Goal: Information Seeking & Learning: Learn about a topic

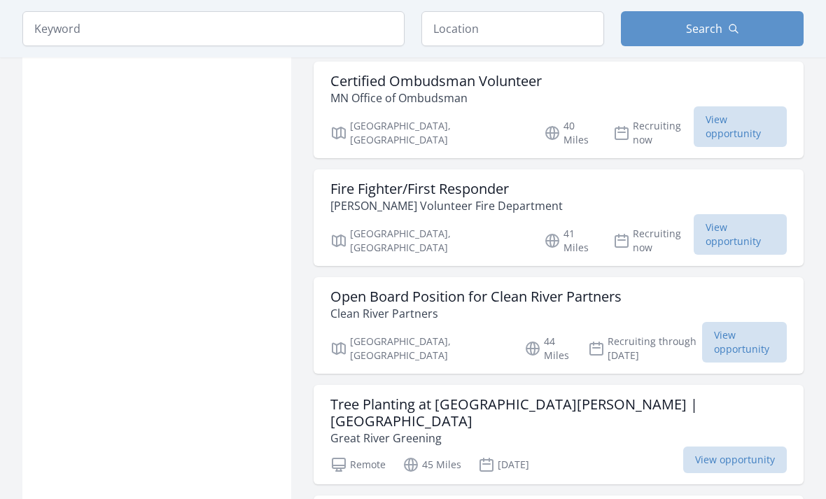
scroll to position [1472, 0]
click at [590, 27] on input "text" at bounding box center [512, 28] width 183 height 35
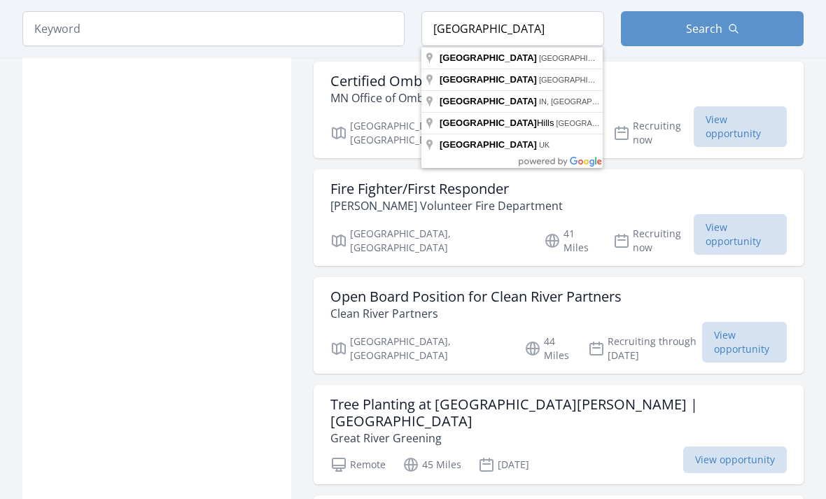
type input "[GEOGRAPHIC_DATA], [GEOGRAPHIC_DATA], [GEOGRAPHIC_DATA]"
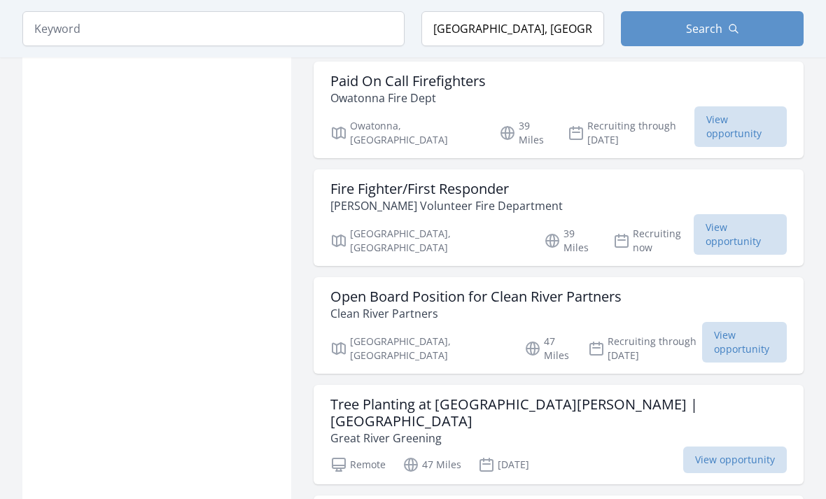
click at [736, 24] on icon "button" at bounding box center [733, 28] width 11 height 11
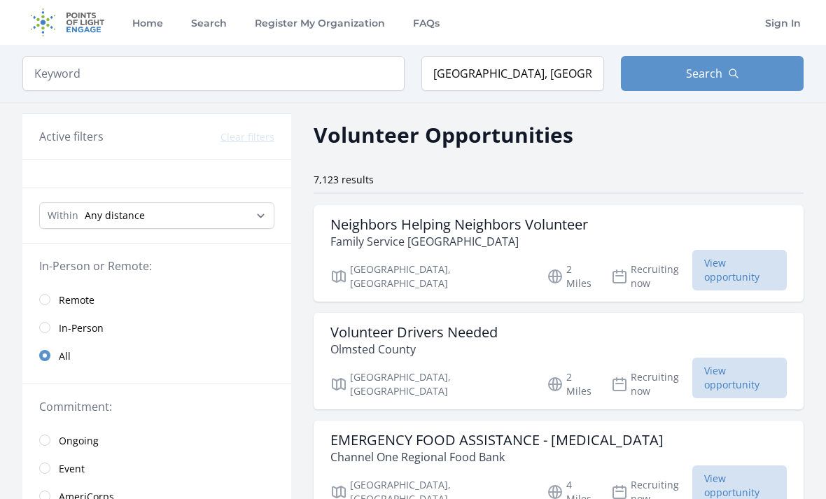
click at [725, 73] on button "Search" at bounding box center [712, 73] width 183 height 35
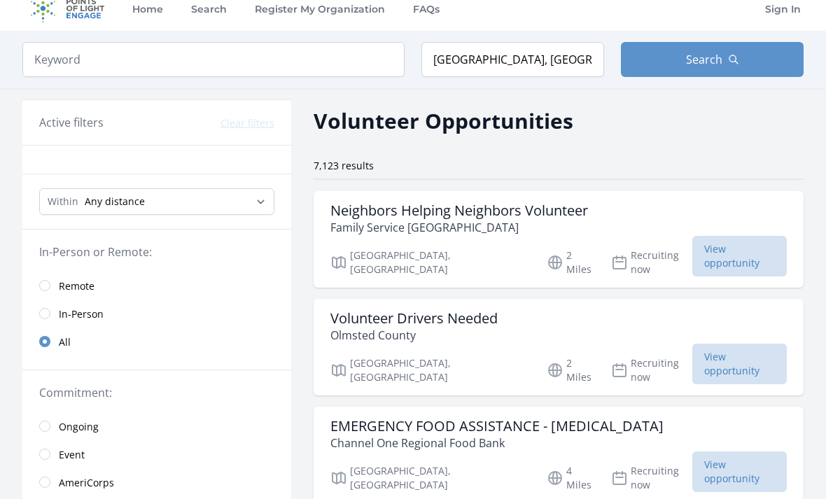
scroll to position [14, 0]
click at [49, 288] on input "radio" at bounding box center [44, 285] width 11 height 11
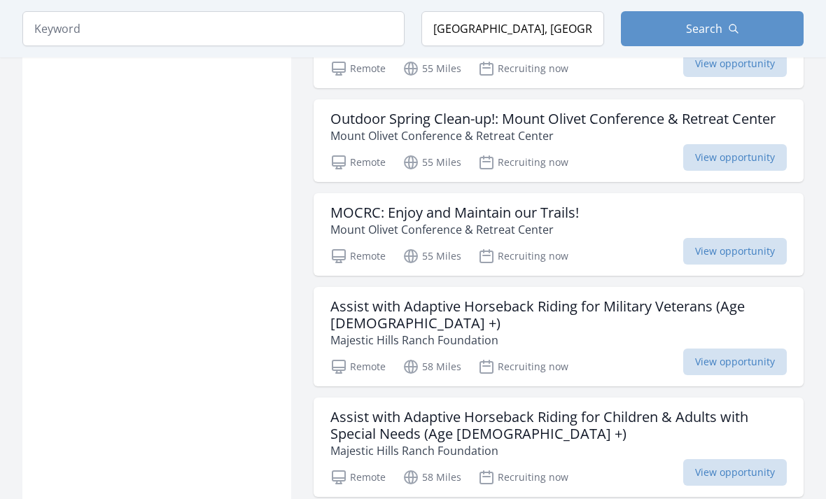
scroll to position [1055, 0]
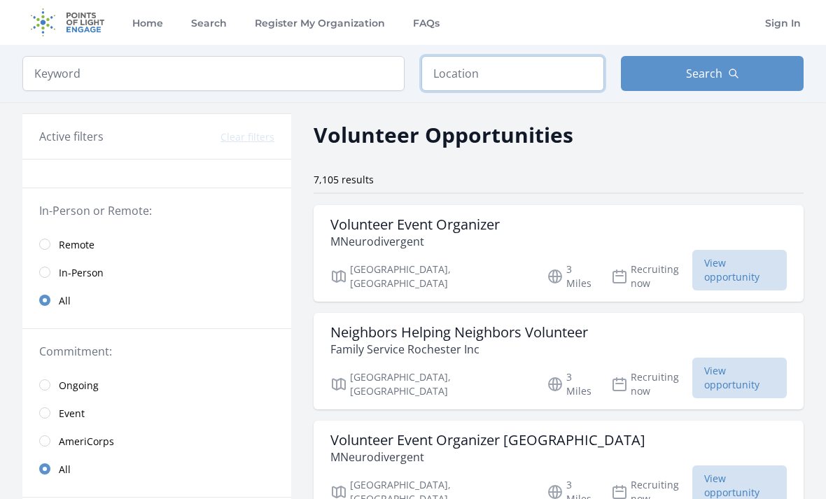
click at [540, 73] on input "text" at bounding box center [512, 73] width 183 height 35
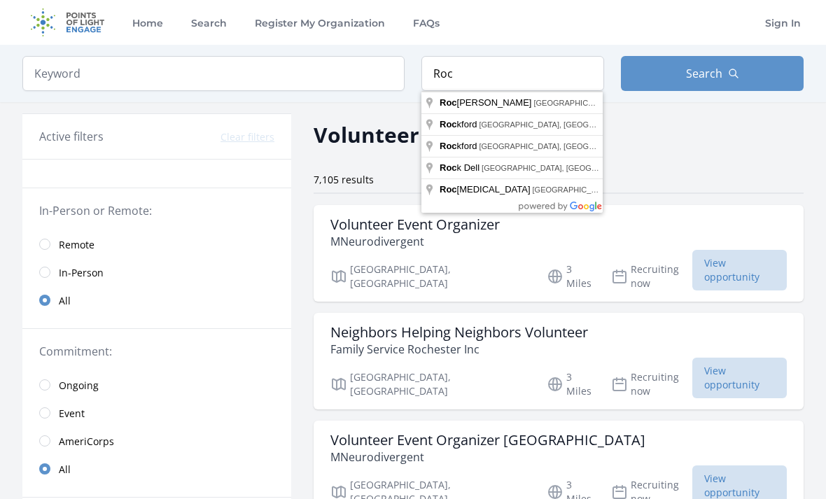
type input "Rochester, MN, USA"
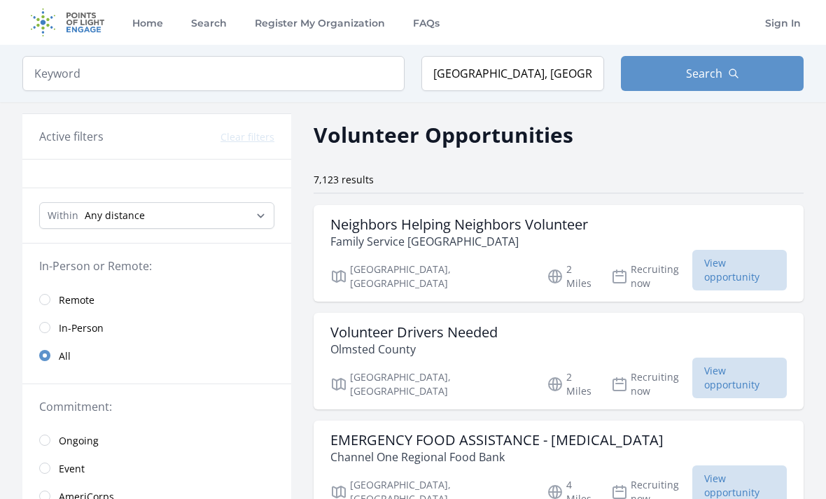
click at [718, 78] on span "Search" at bounding box center [704, 73] width 36 height 17
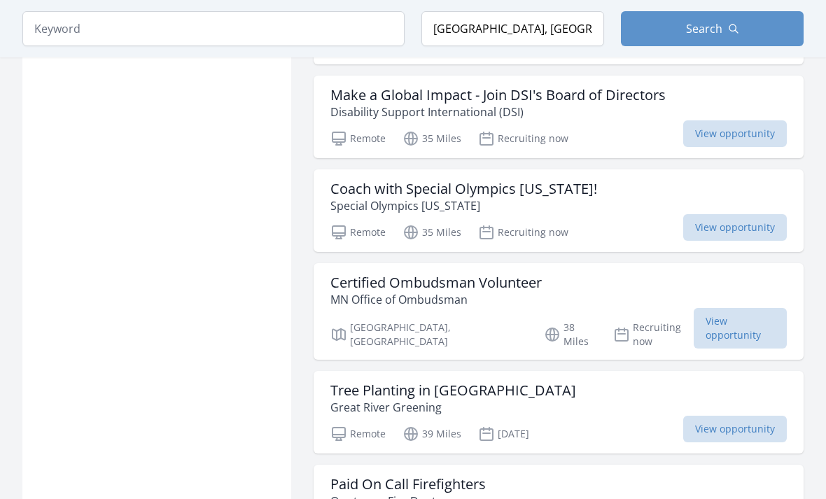
scroll to position [1042, 0]
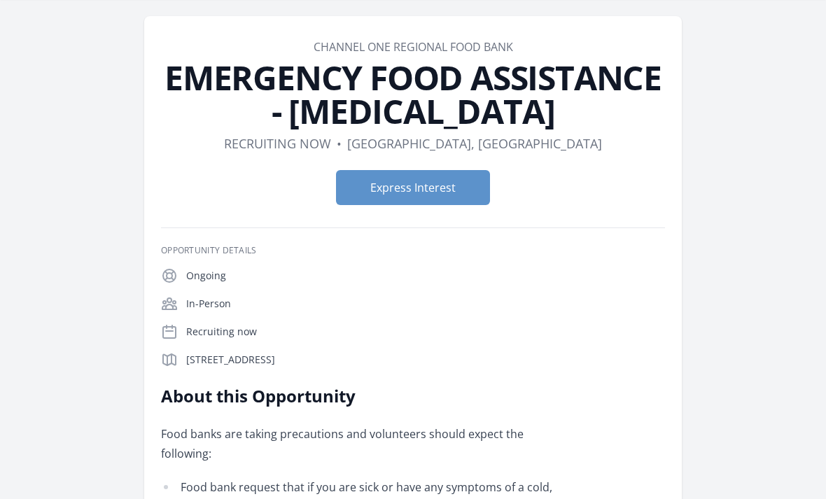
scroll to position [19, 0]
